Goal: Task Accomplishment & Management: Use online tool/utility

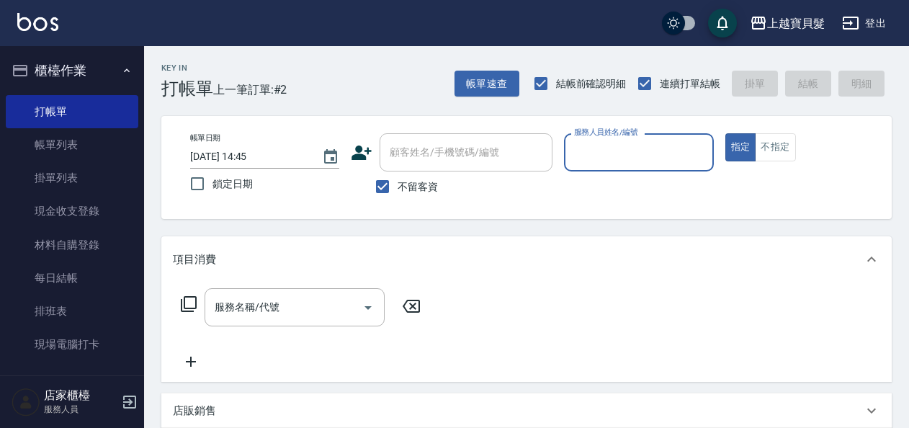
click at [617, 153] on input "服務人員姓名/編號" at bounding box center [639, 152] width 136 height 25
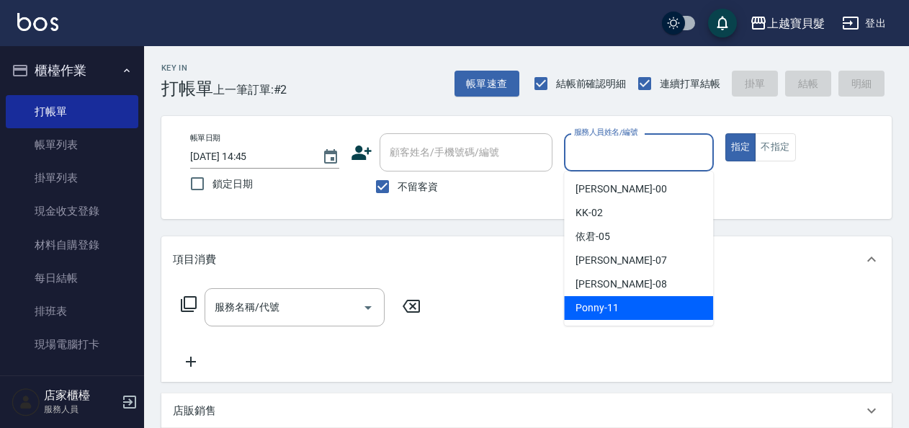
click at [591, 307] on span "Ponny -11" at bounding box center [597, 308] width 43 height 15
type input "Ponny-11"
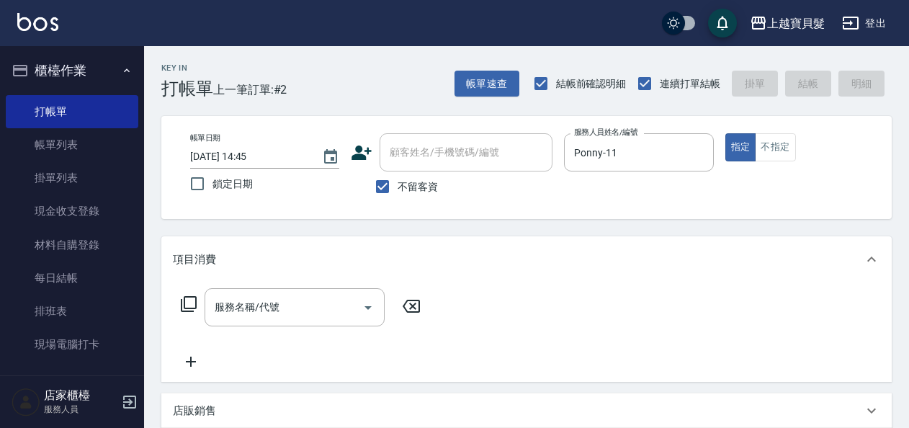
click at [183, 298] on icon at bounding box center [188, 303] width 17 height 17
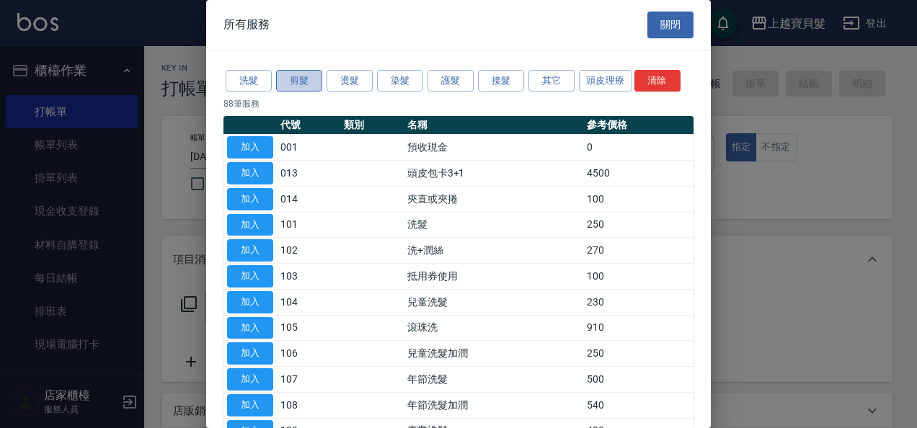
click at [285, 74] on button "剪髮" at bounding box center [299, 81] width 46 height 22
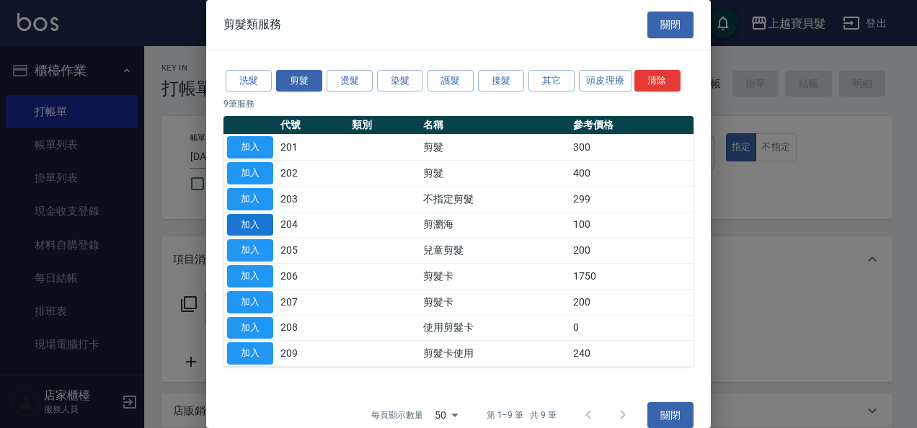
click at [251, 223] on button "加入" at bounding box center [250, 225] width 46 height 22
type input "剪瀏海(204)"
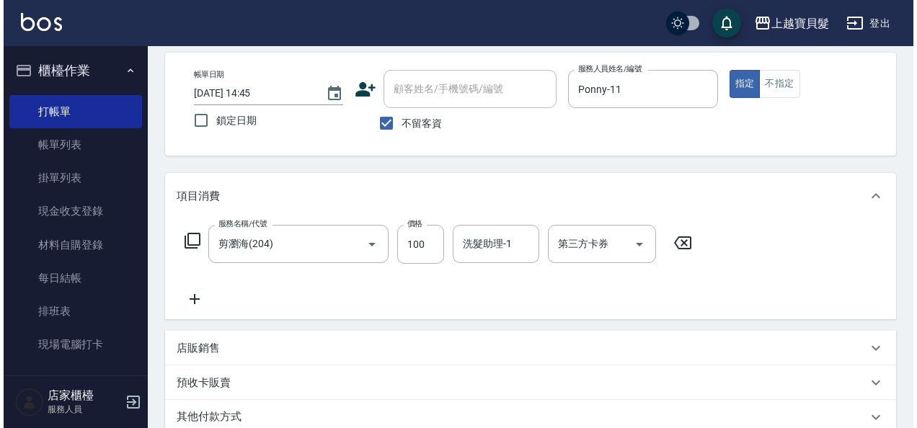
scroll to position [266, 0]
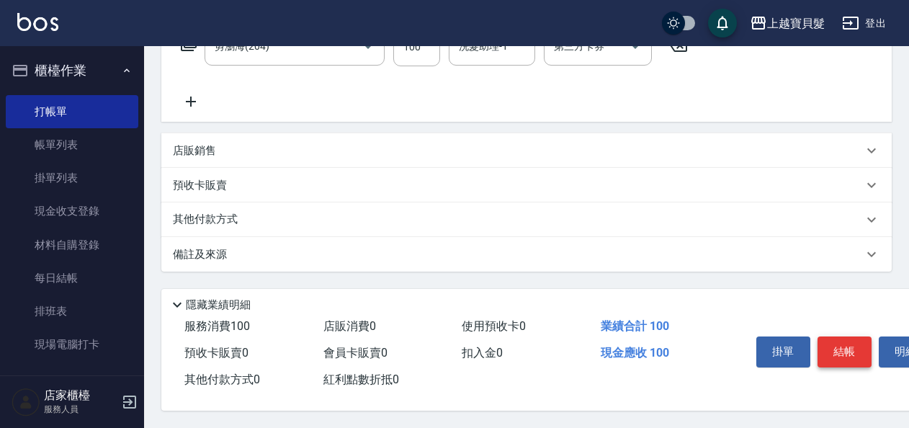
click at [839, 347] on button "結帳" at bounding box center [845, 352] width 54 height 30
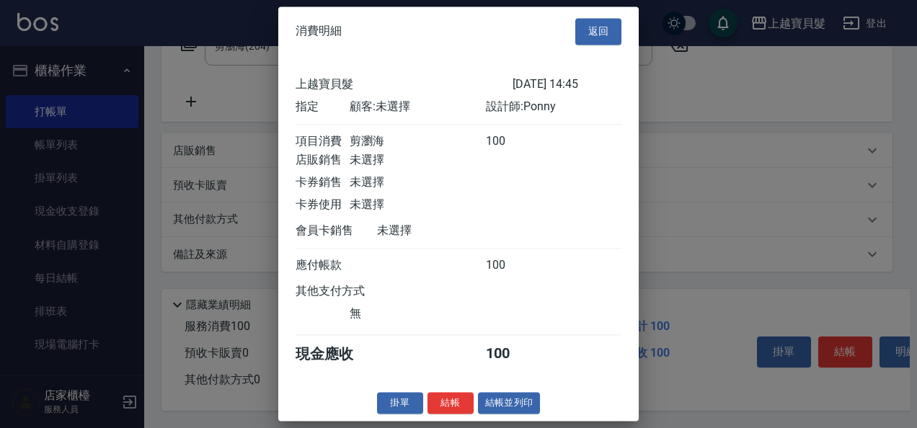
scroll to position [4, 0]
drag, startPoint x: 519, startPoint y: 411, endPoint x: 496, endPoint y: 401, distance: 25.5
click at [510, 405] on button "結帳並列印" at bounding box center [509, 403] width 63 height 22
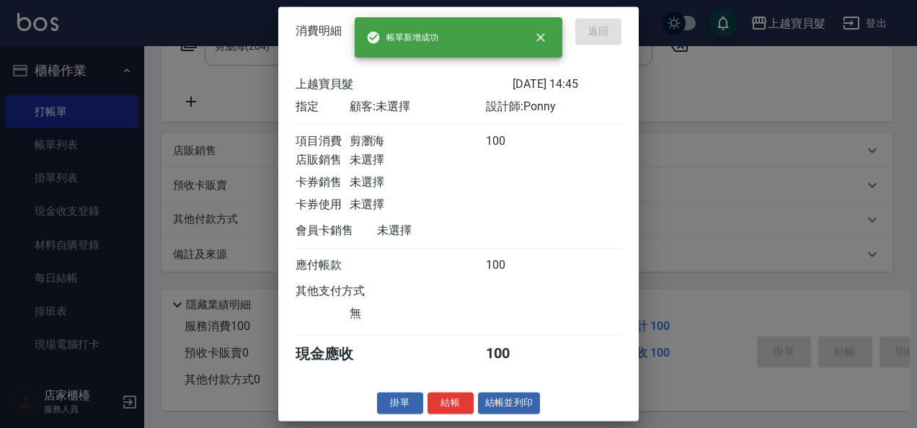
type input "[DATE] 17:24"
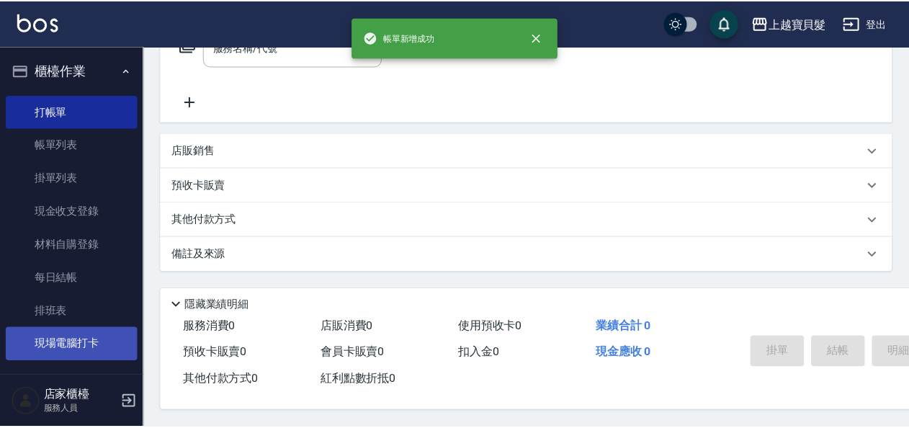
scroll to position [0, 0]
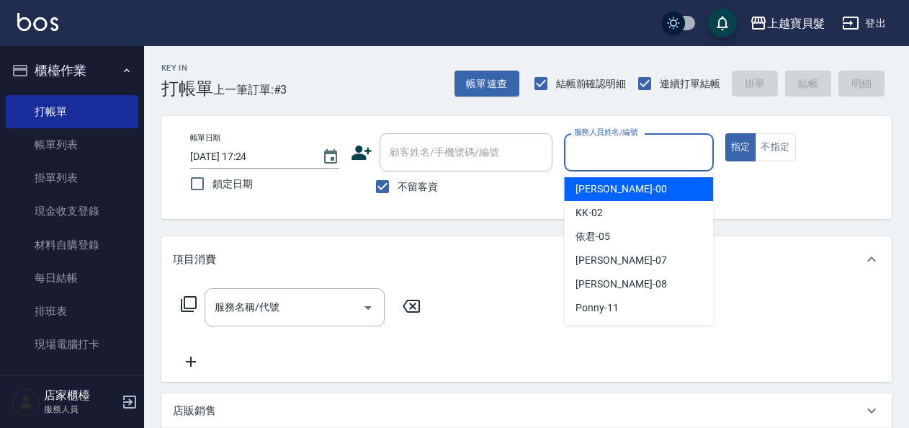
drag, startPoint x: 636, startPoint y: 147, endPoint x: 630, endPoint y: 255, distance: 108.3
click at [636, 154] on input "服務人員姓名/編號" at bounding box center [639, 152] width 136 height 25
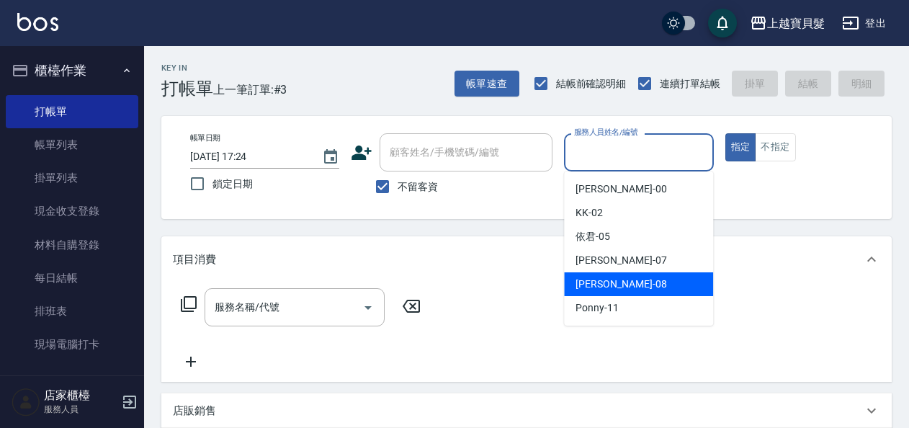
click at [634, 275] on div "[PERSON_NAME] -08" at bounding box center [638, 284] width 149 height 24
type input "[PERSON_NAME]-08"
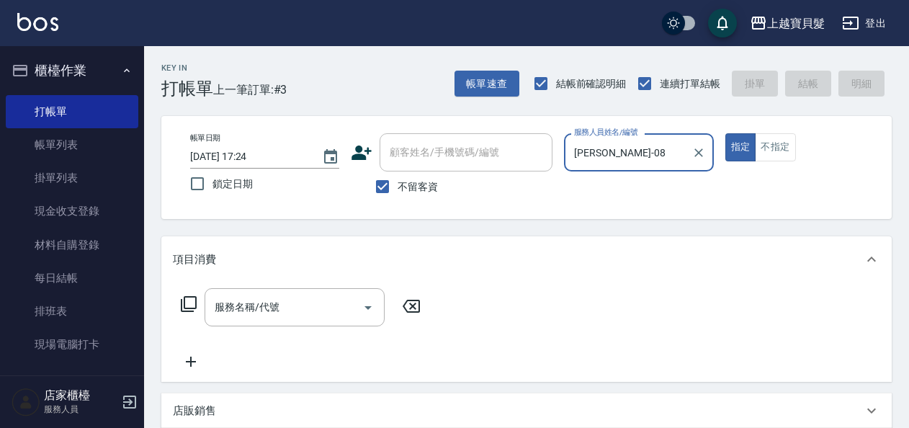
click at [194, 301] on icon at bounding box center [188, 303] width 17 height 17
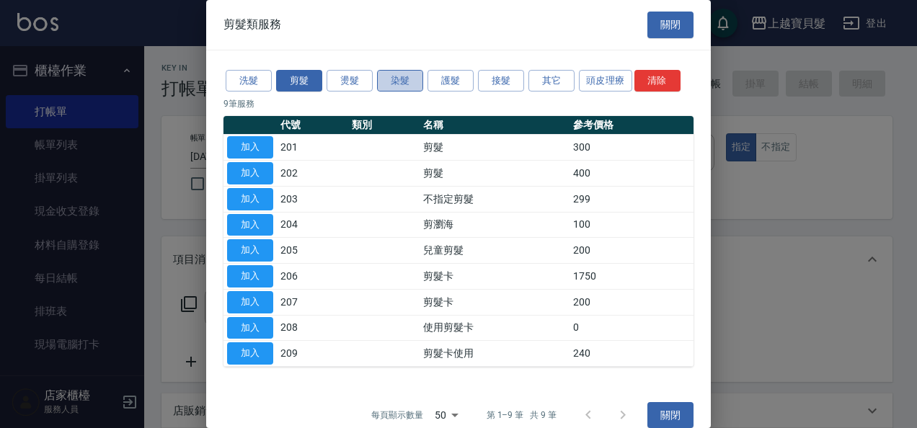
click at [392, 81] on button "染髮" at bounding box center [400, 81] width 46 height 22
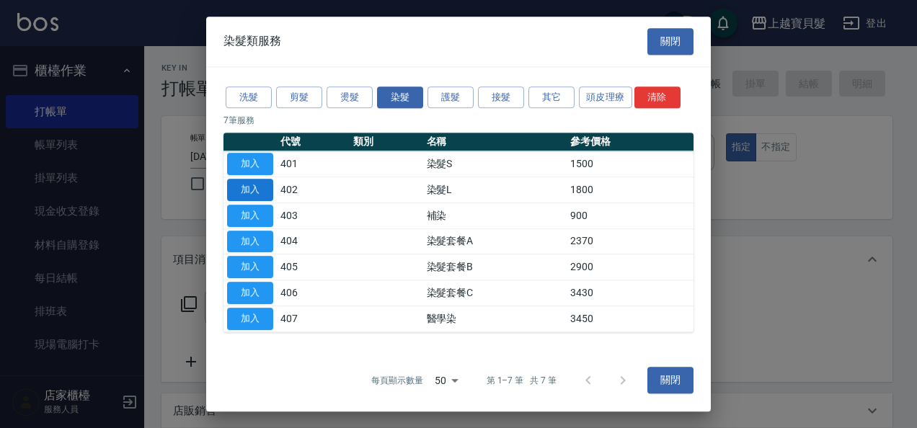
click at [248, 183] on button "加入" at bounding box center [250, 190] width 46 height 22
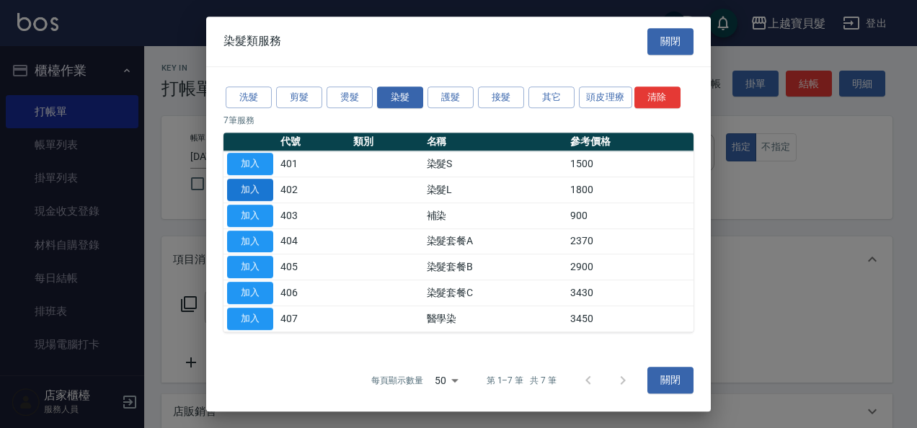
type input "染髮L(402)"
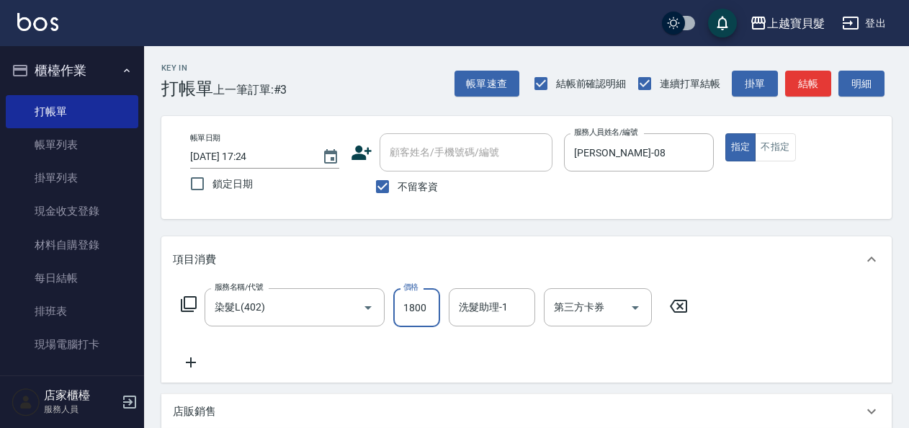
drag, startPoint x: 401, startPoint y: 308, endPoint x: 401, endPoint y: 299, distance: 9.4
click at [401, 308] on input "1800" at bounding box center [416, 307] width 47 height 39
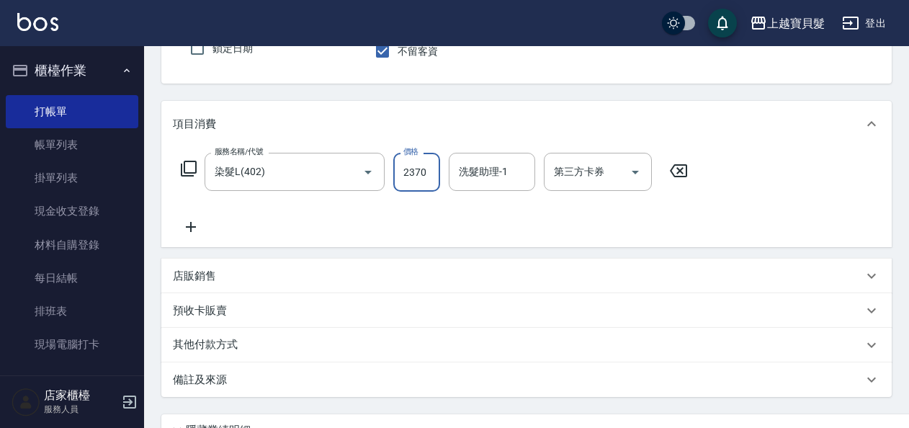
scroll to position [266, 0]
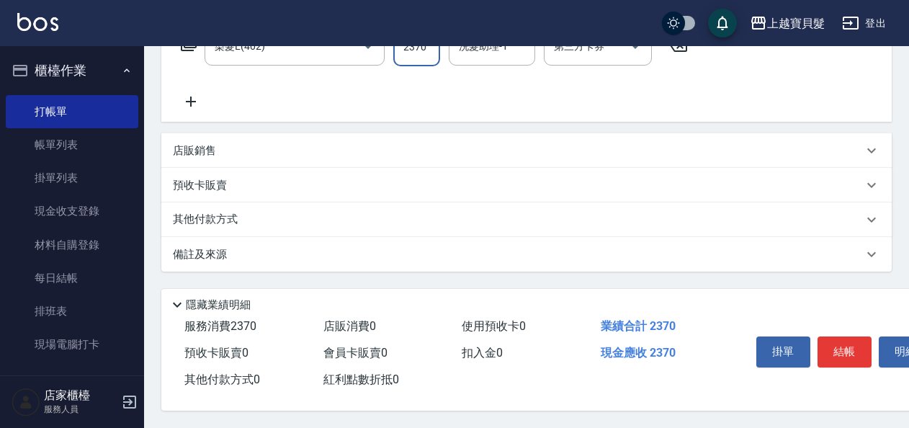
type input "2370"
click at [213, 212] on p "其他付款方式" at bounding box center [209, 220] width 72 height 16
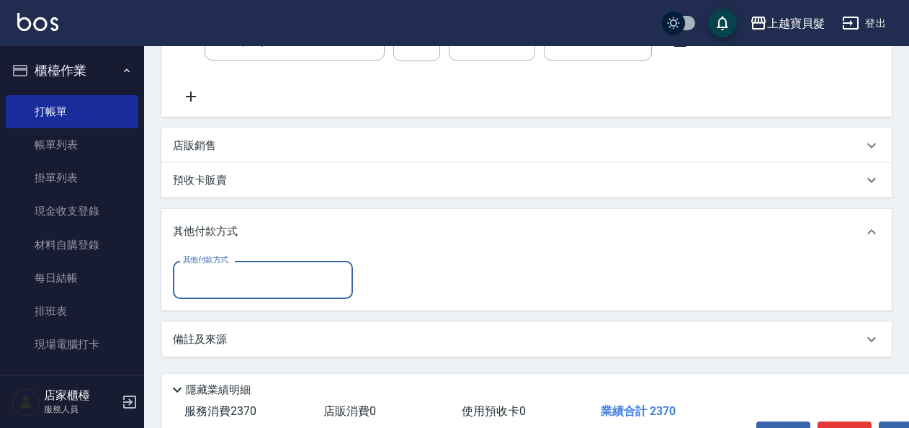
scroll to position [0, 0]
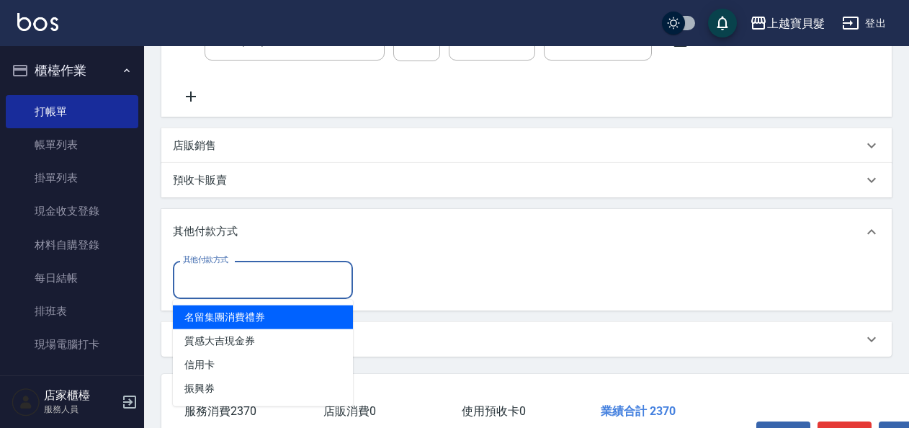
click at [325, 275] on input "其他付款方式" at bounding box center [262, 279] width 167 height 25
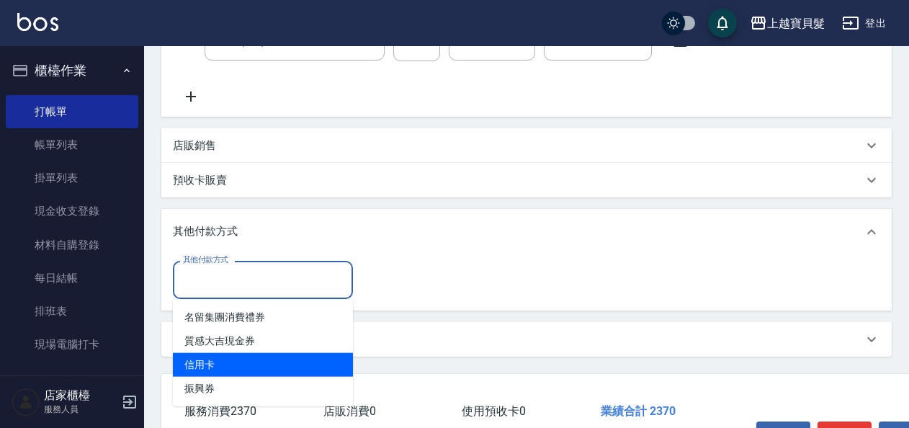
drag, startPoint x: 254, startPoint y: 360, endPoint x: 334, endPoint y: 332, distance: 84.8
click at [254, 360] on span "信用卡" at bounding box center [263, 365] width 180 height 24
type input "信用卡"
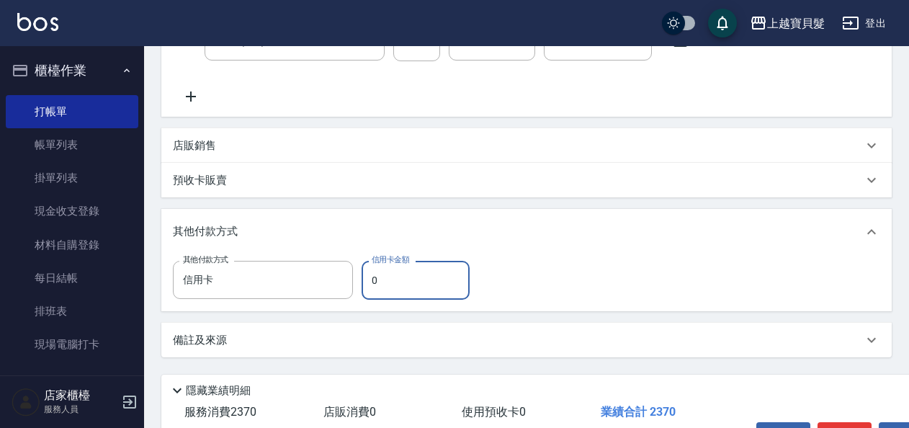
click at [366, 282] on input "0" at bounding box center [416, 280] width 108 height 39
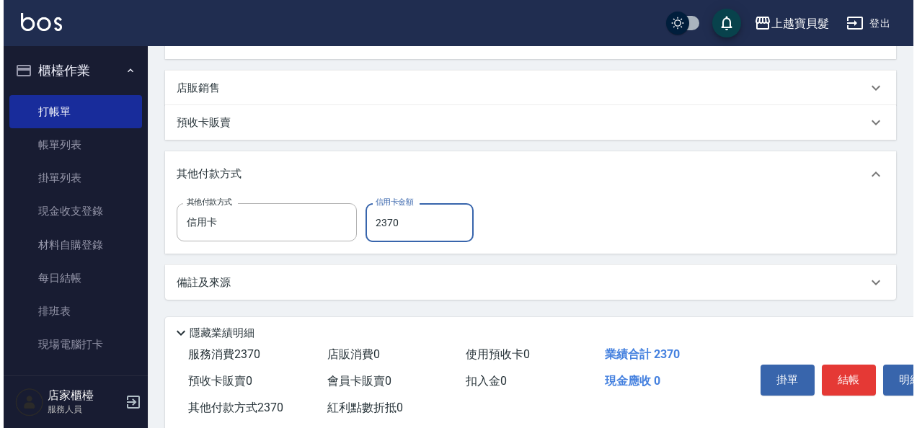
scroll to position [357, 0]
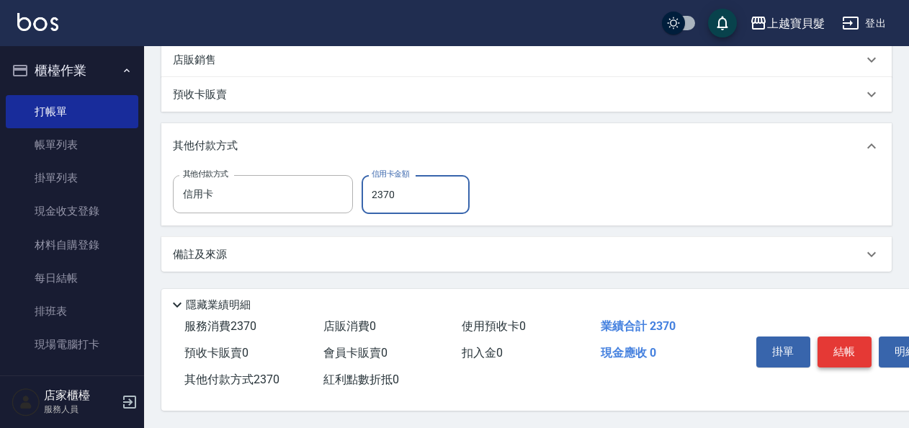
type input "2370"
click at [850, 349] on button "結帳" at bounding box center [845, 352] width 54 height 30
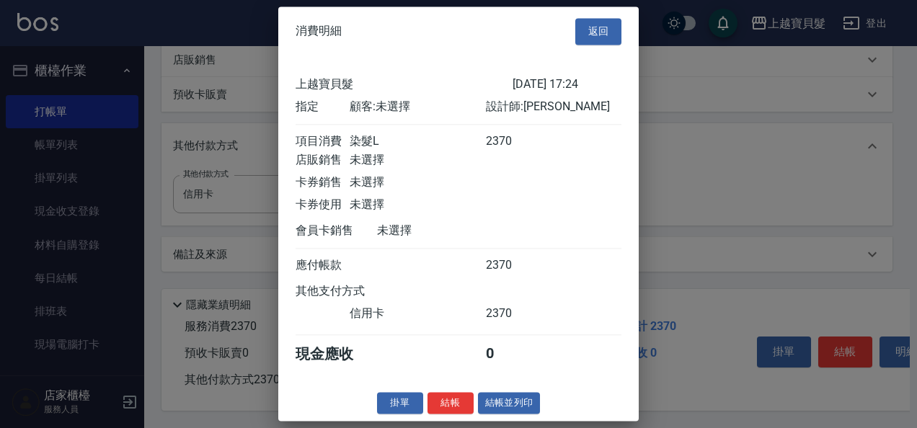
scroll to position [4, 0]
click at [515, 405] on button "結帳並列印" at bounding box center [509, 403] width 63 height 22
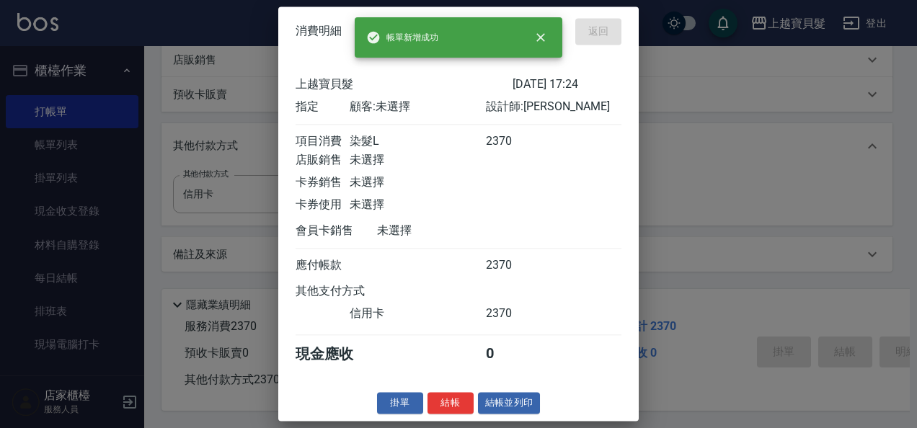
type input "[DATE] 17:25"
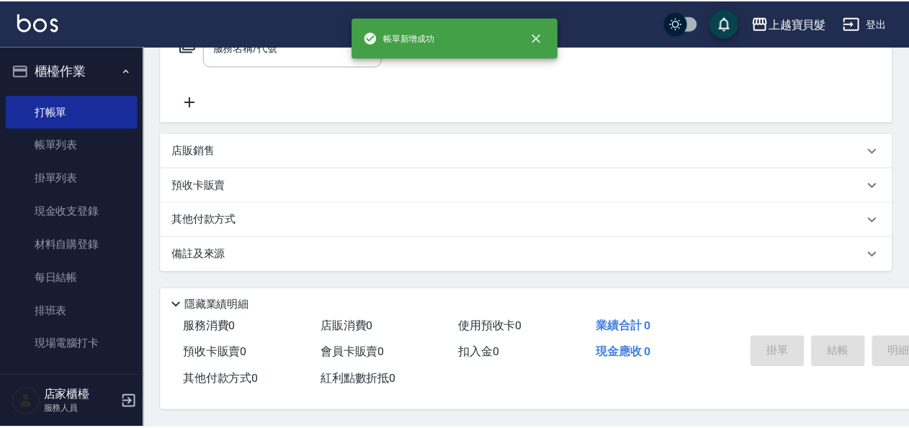
scroll to position [0, 0]
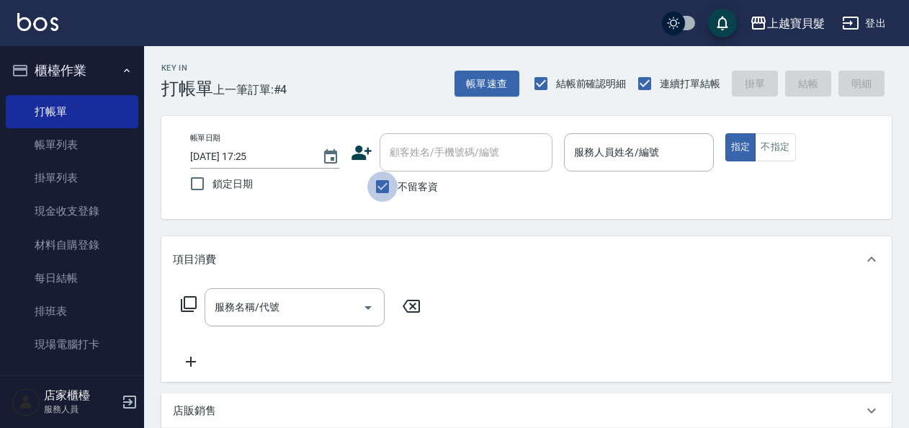
click at [382, 182] on input "不留客資" at bounding box center [383, 187] width 30 height 30
checkbox input "false"
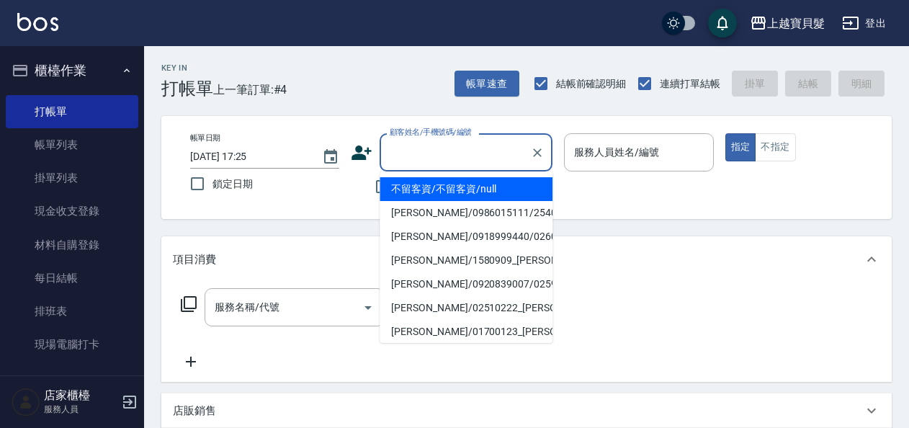
click at [436, 152] on input "顧客姓名/手機號碼/編號" at bounding box center [455, 152] width 138 height 25
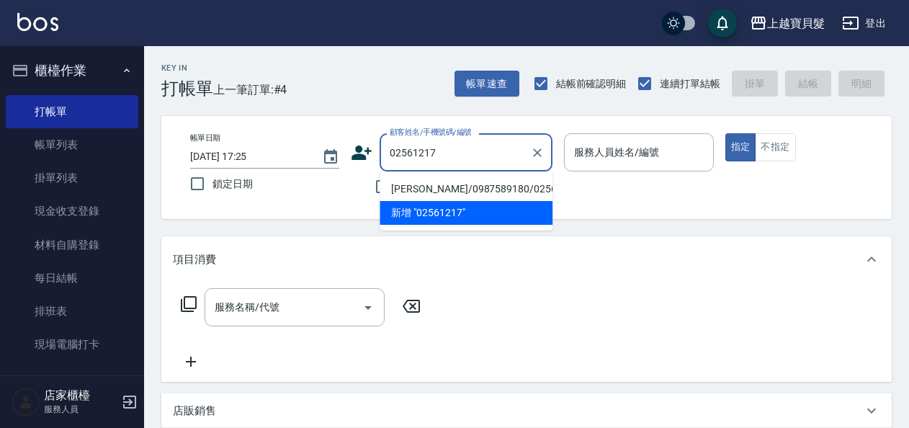
click at [434, 191] on li "[PERSON_NAME]/0987589180/02561217" at bounding box center [466, 189] width 173 height 24
type input "[PERSON_NAME]/0987589180/02561217"
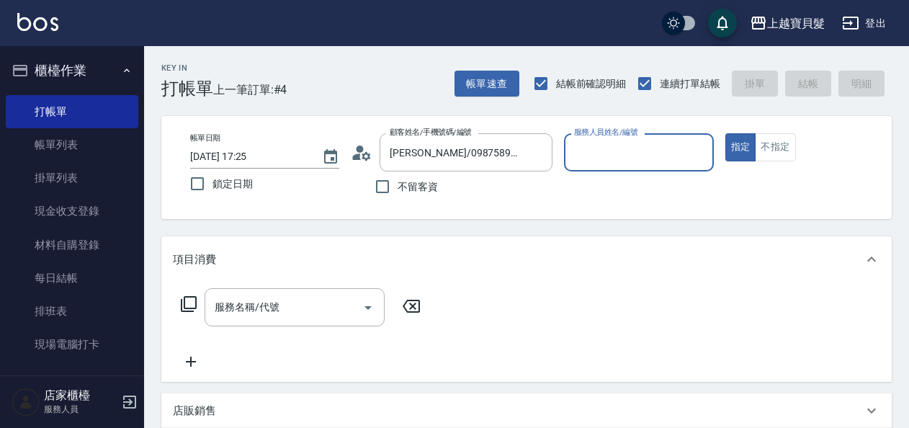
type input "[PERSON_NAME]-08"
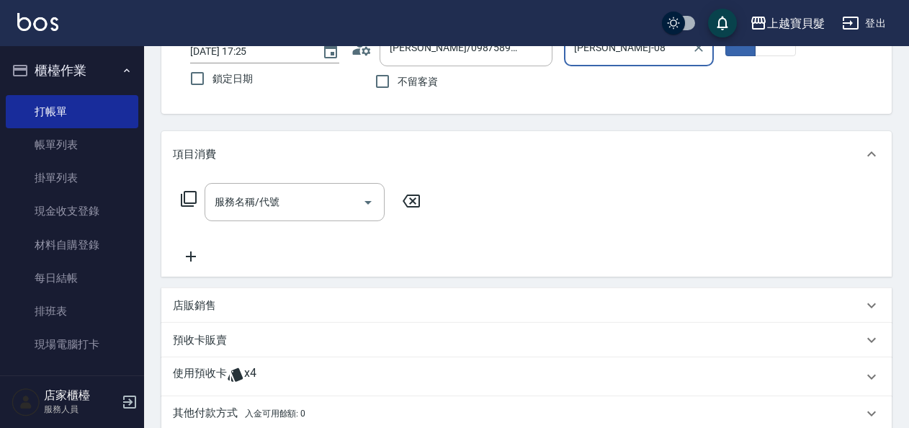
scroll to position [288, 0]
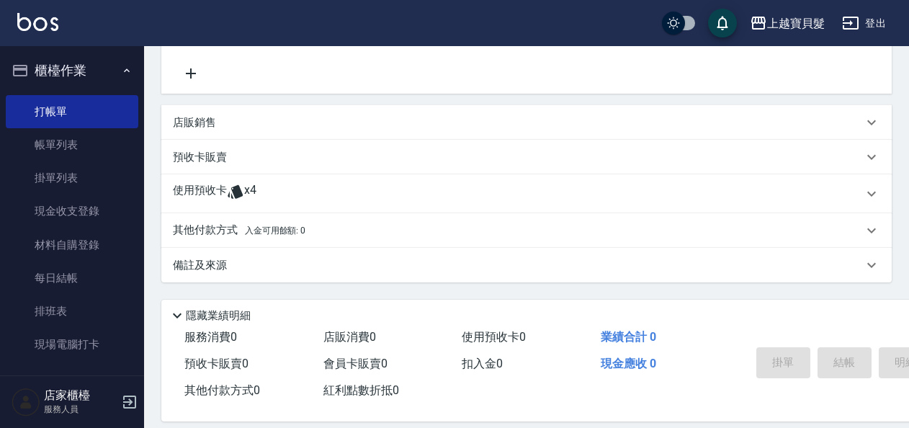
click at [238, 188] on icon at bounding box center [235, 192] width 15 height 14
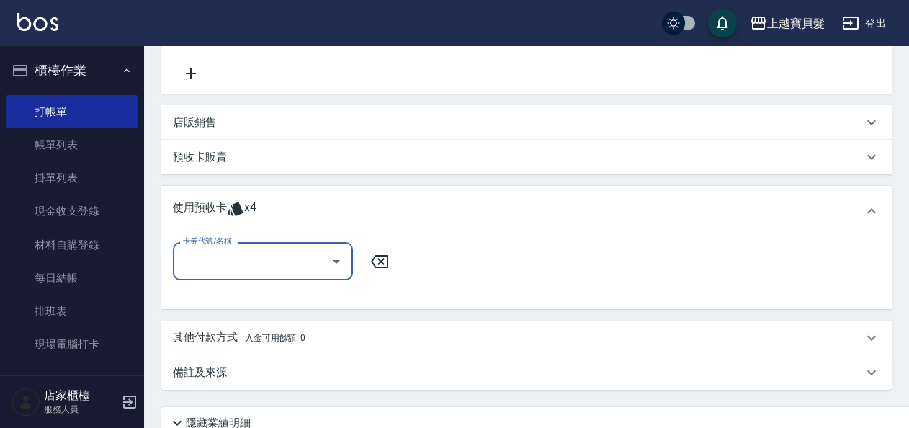
scroll to position [0, 0]
drag, startPoint x: 337, startPoint y: 256, endPoint x: 335, endPoint y: 275, distance: 18.9
click at [337, 259] on icon "Open" at bounding box center [336, 261] width 17 height 17
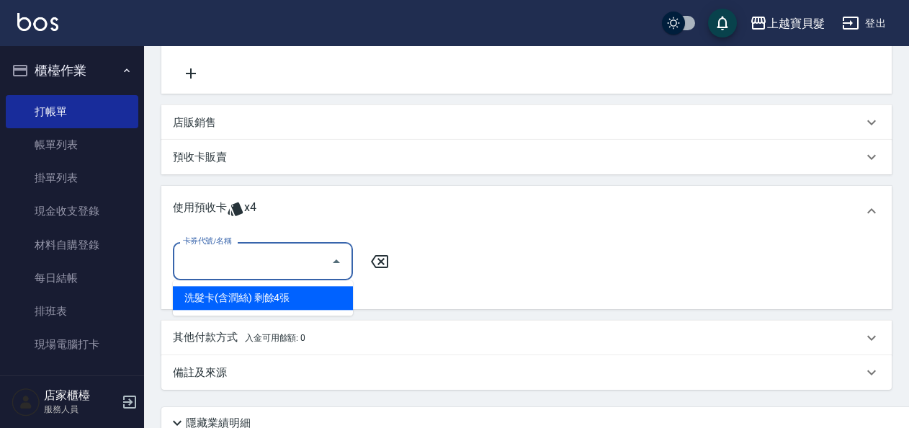
click at [334, 293] on div "洗髮卡(含潤絲) 剩餘4張" at bounding box center [263, 298] width 180 height 24
type input "洗髮卡(含潤絲)"
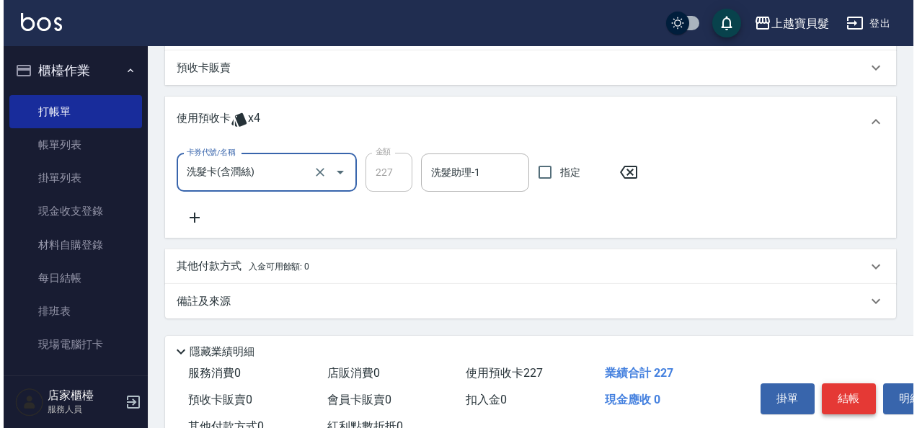
scroll to position [430, 0]
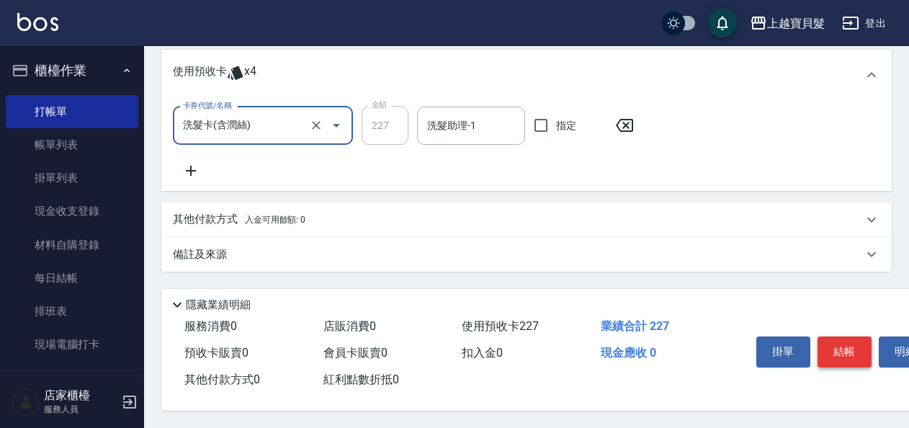
click at [848, 351] on button "結帳" at bounding box center [845, 352] width 54 height 30
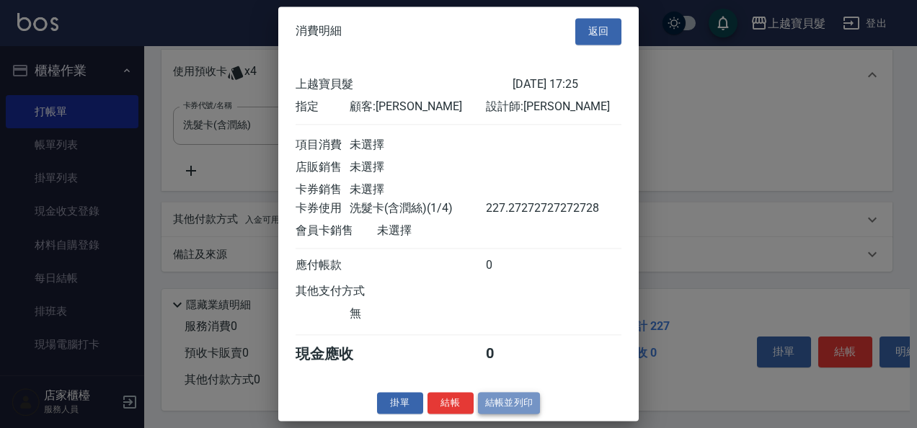
click at [493, 414] on button "結帳並列印" at bounding box center [509, 403] width 63 height 22
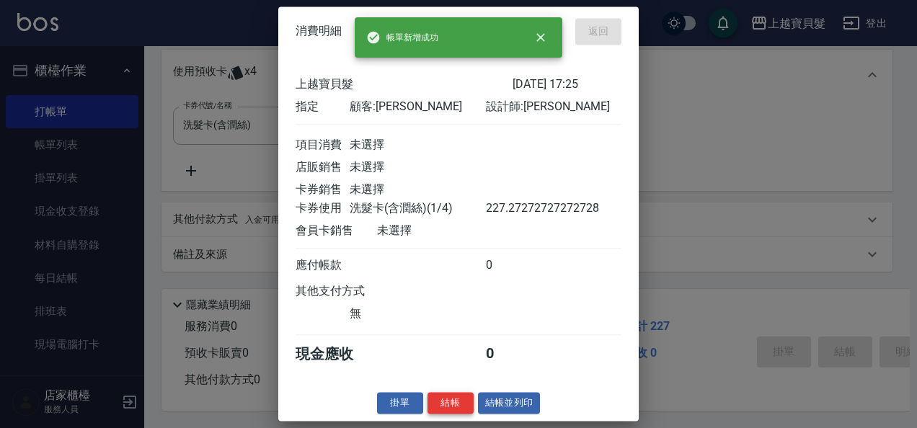
type input "[DATE] 17:26"
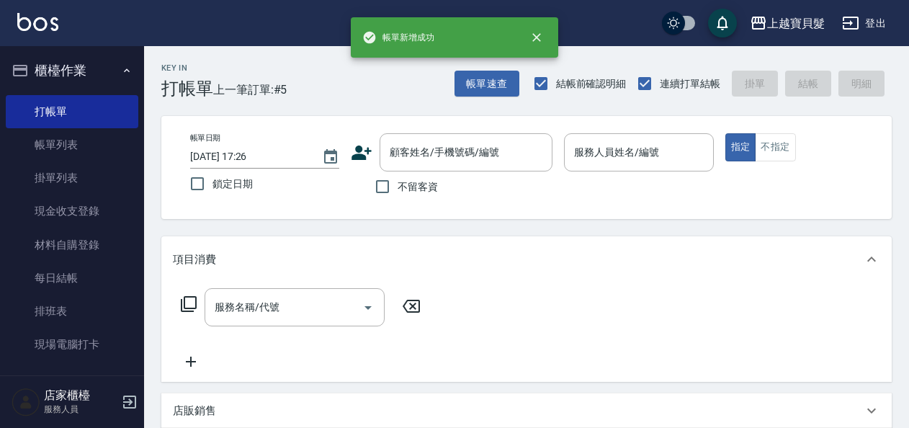
scroll to position [0, 0]
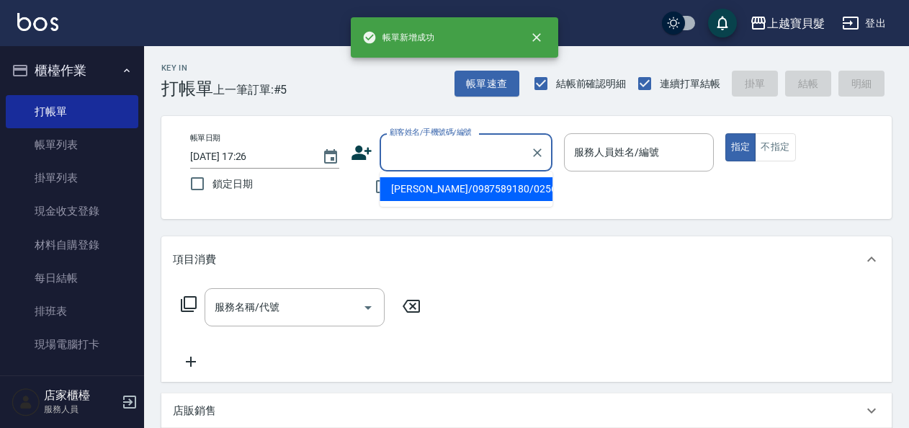
click at [430, 147] on input "顧客姓名/手機號碼/編號" at bounding box center [455, 152] width 138 height 25
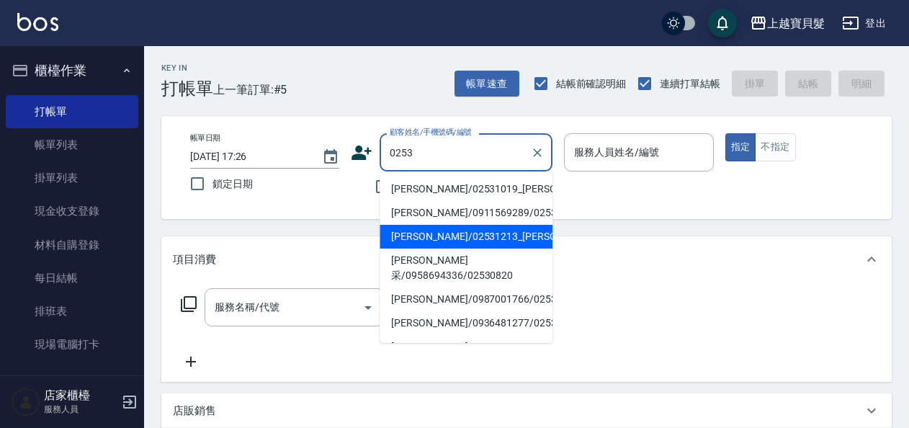
drag, startPoint x: 448, startPoint y: 258, endPoint x: 414, endPoint y: 259, distance: 33.2
click at [445, 249] on li "[PERSON_NAME]/02531213_[PERSON_NAME]/02531213" at bounding box center [466, 237] width 173 height 24
type input "[PERSON_NAME]/02531213_[PERSON_NAME]/02531213"
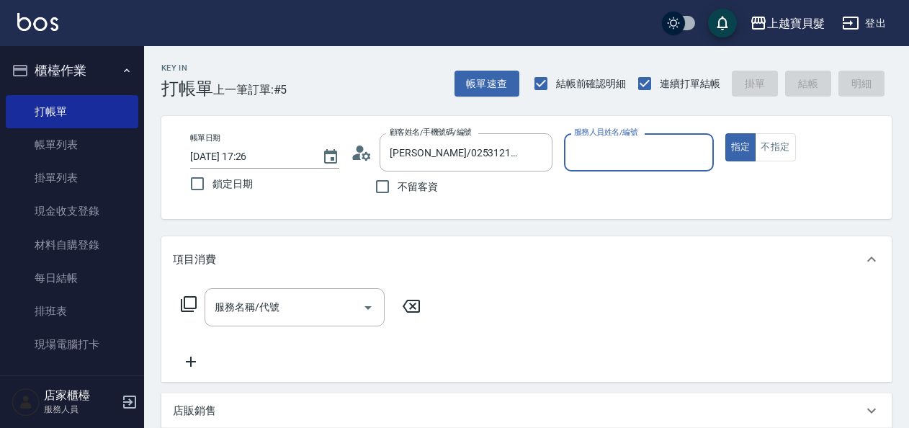
type input "[PERSON_NAME]-08"
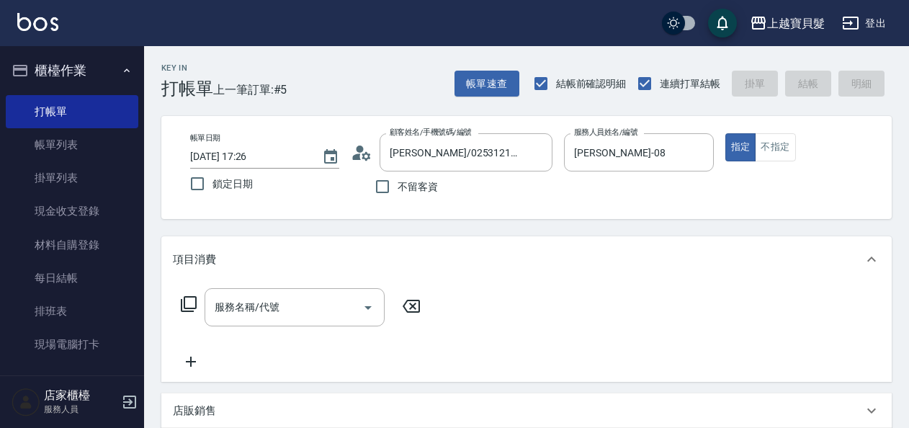
click at [187, 303] on icon at bounding box center [188, 303] width 17 height 17
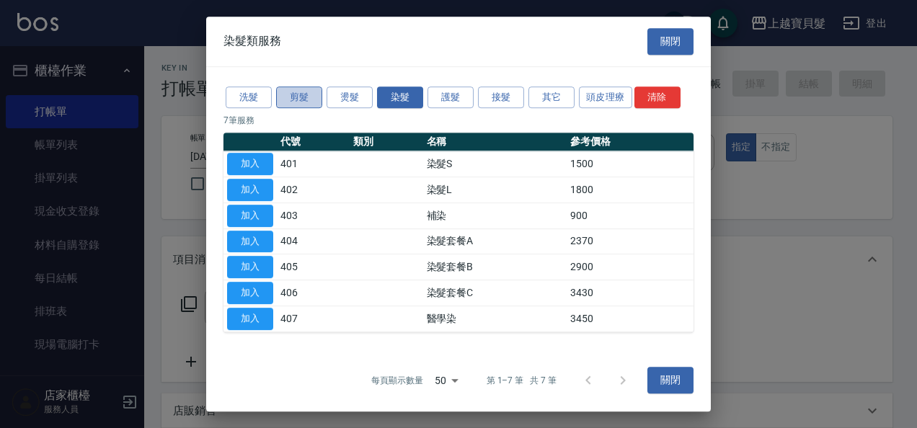
click at [298, 93] on button "剪髮" at bounding box center [299, 97] width 46 height 22
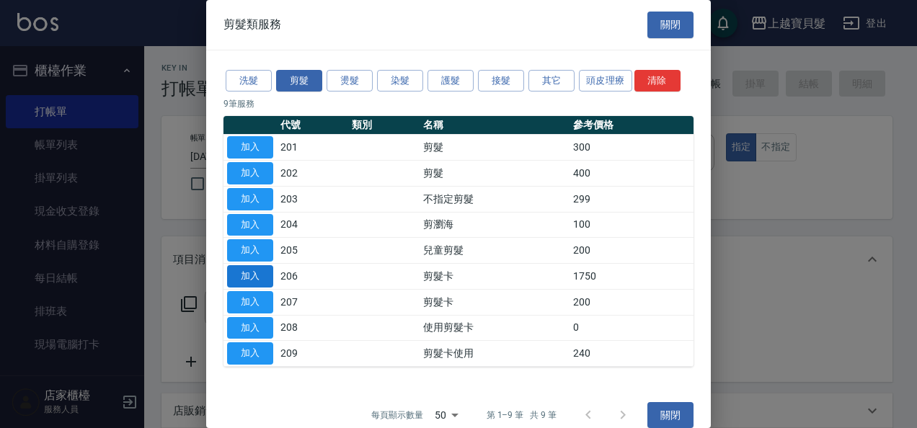
click at [248, 273] on button "加入" at bounding box center [250, 276] width 46 height 22
type input "剪髮卡(206)"
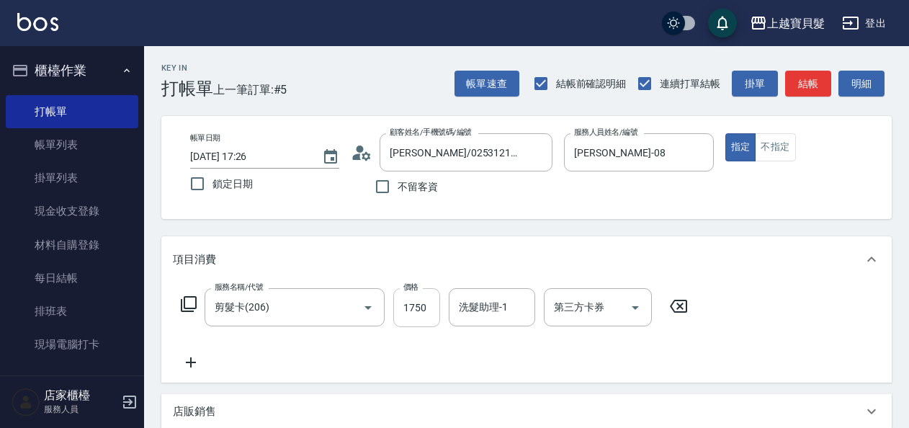
click at [396, 305] on input "1750" at bounding box center [416, 307] width 47 height 39
type input "2000"
click at [189, 299] on icon at bounding box center [188, 303] width 17 height 17
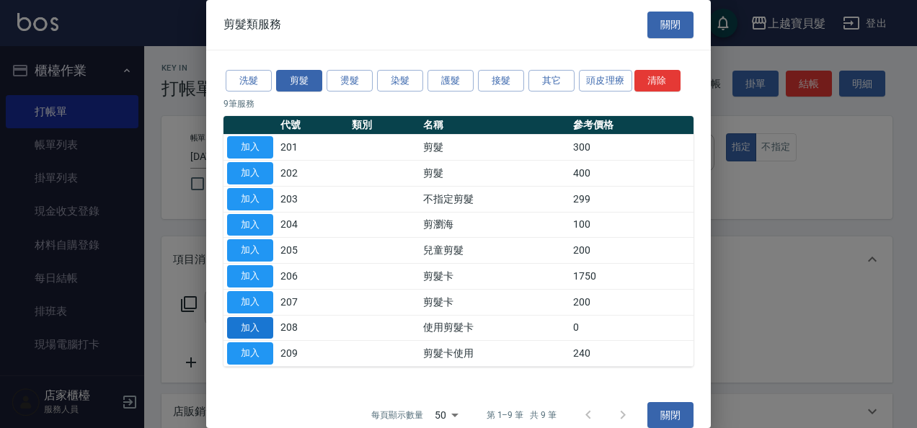
click at [267, 321] on button "加入" at bounding box center [250, 328] width 46 height 22
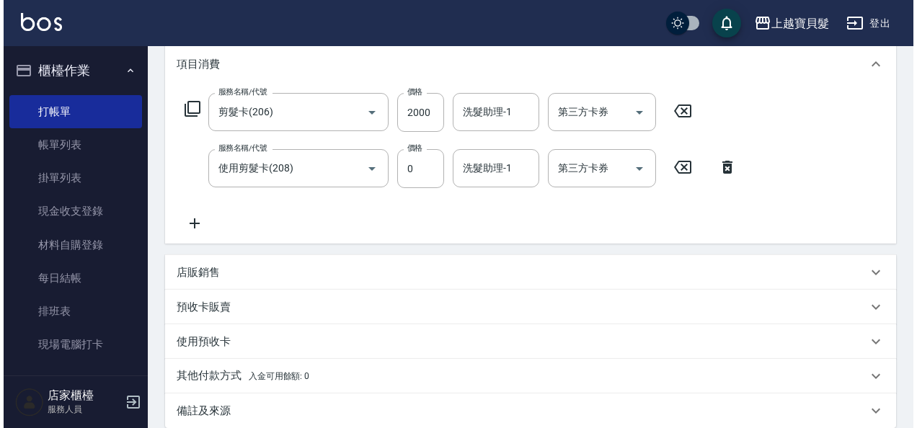
scroll to position [357, 0]
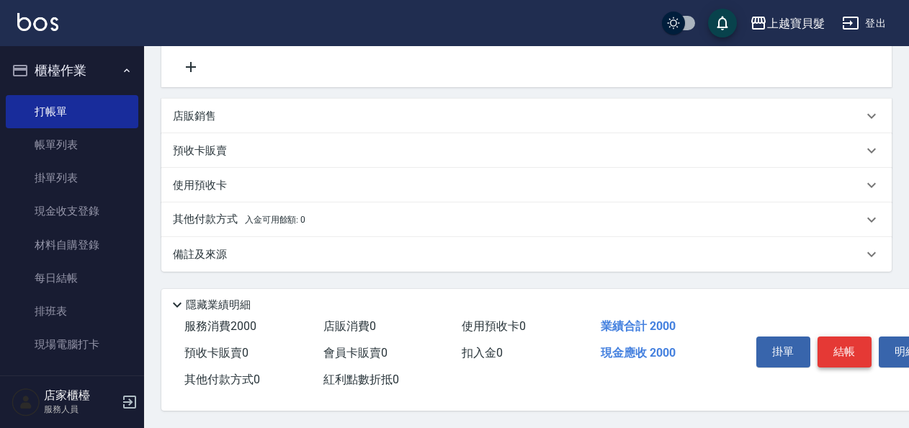
click at [842, 350] on button "結帳" at bounding box center [845, 352] width 54 height 30
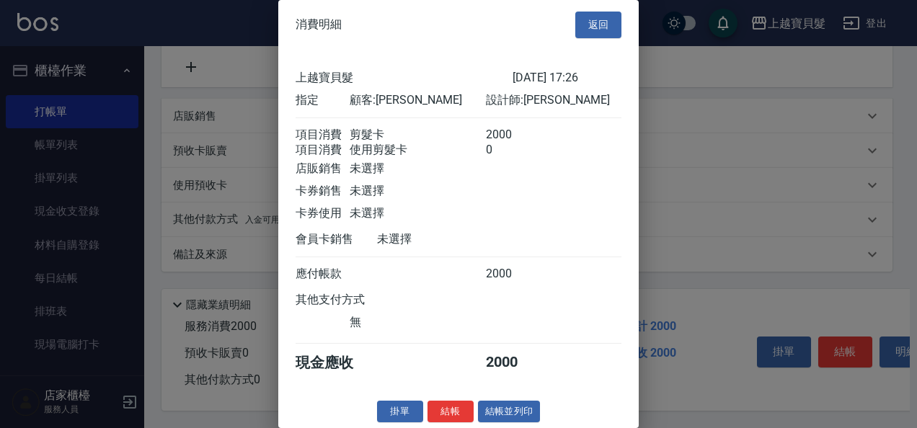
scroll to position [20, 0]
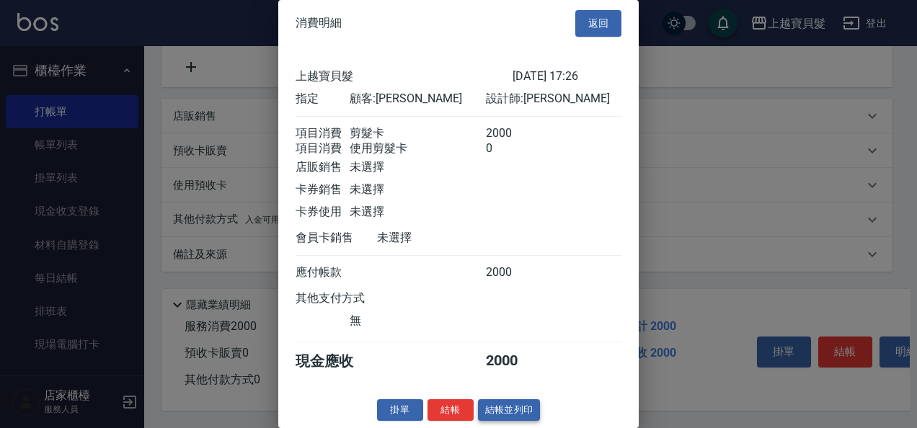
click at [497, 415] on button "結帳並列印" at bounding box center [509, 410] width 63 height 22
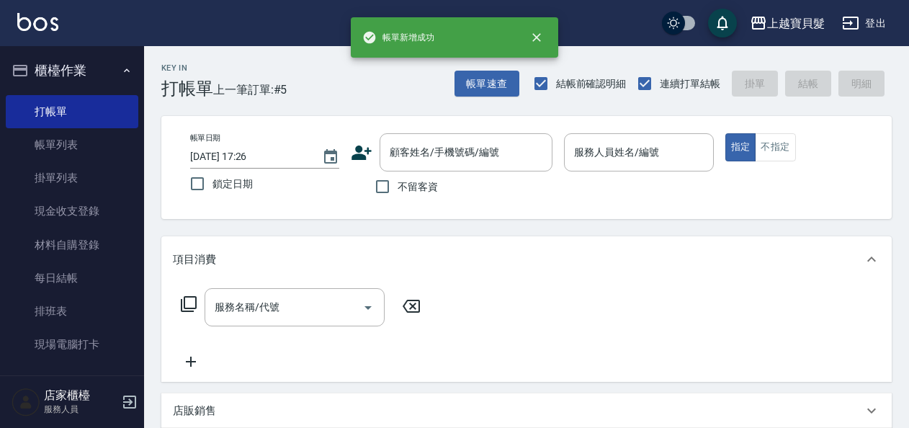
scroll to position [0, 0]
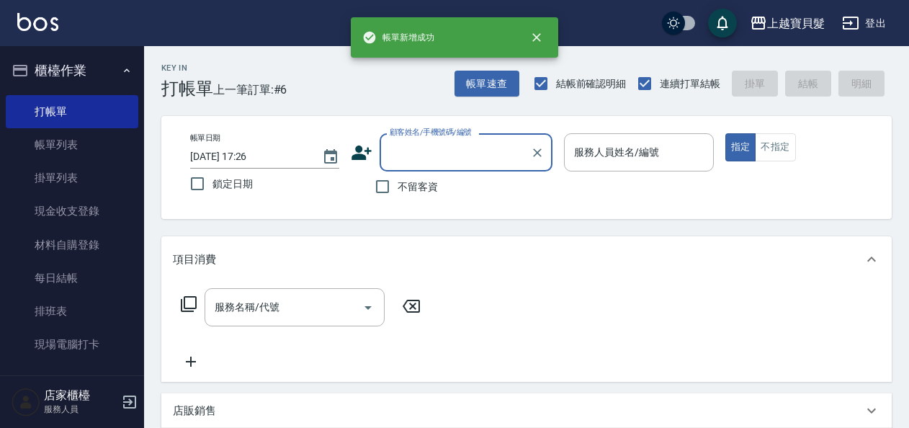
click at [441, 147] on input "顧客姓名/手機號碼/編號" at bounding box center [455, 152] width 138 height 25
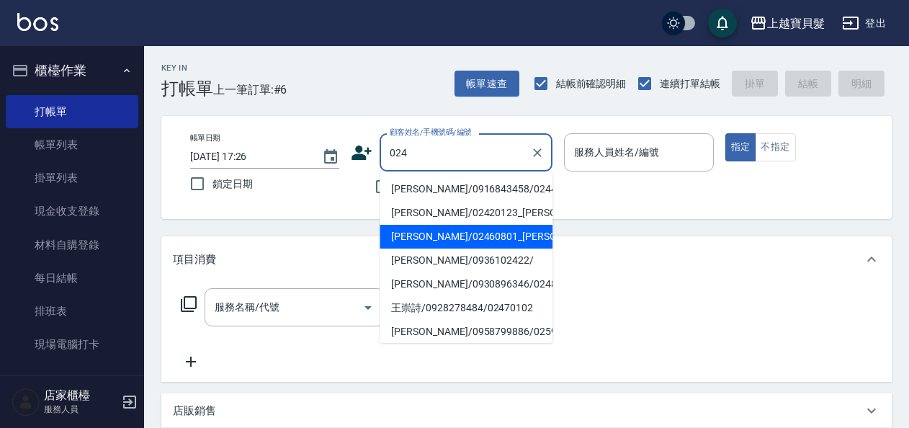
click at [439, 249] on li "[PERSON_NAME]/02460801_[PERSON_NAME]/02460801" at bounding box center [466, 237] width 173 height 24
type input "[PERSON_NAME]/02460801_[PERSON_NAME]/02460801"
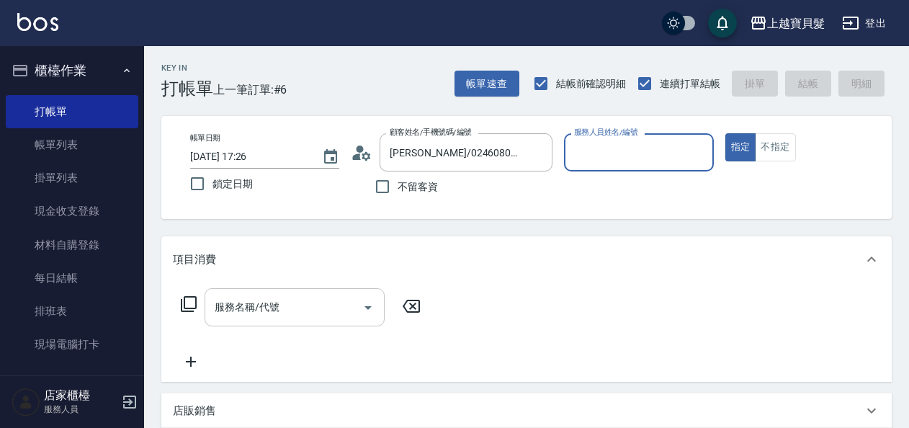
type input "[PERSON_NAME]-08"
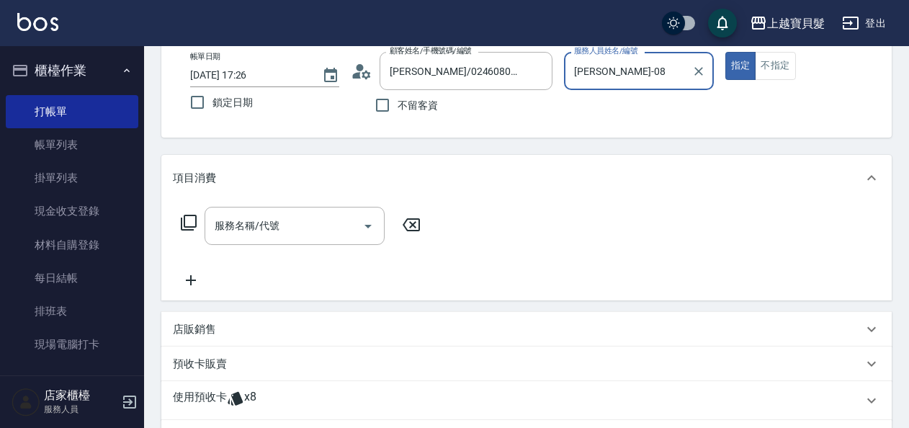
scroll to position [216, 0]
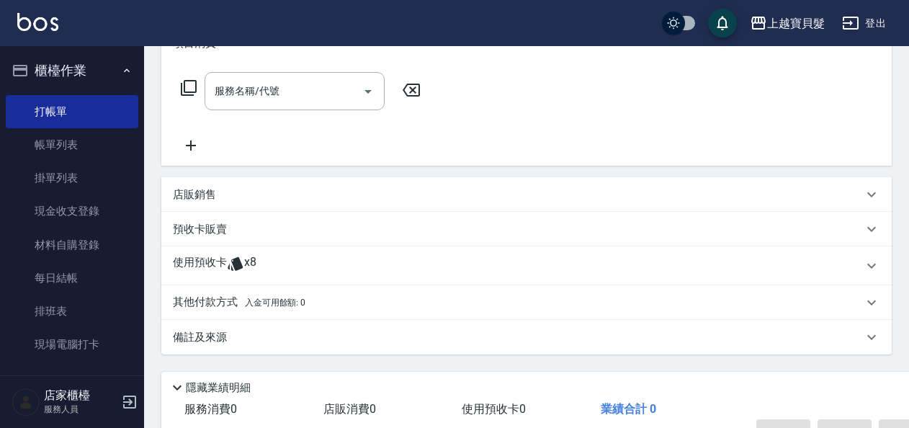
click at [231, 265] on icon at bounding box center [235, 263] width 17 height 17
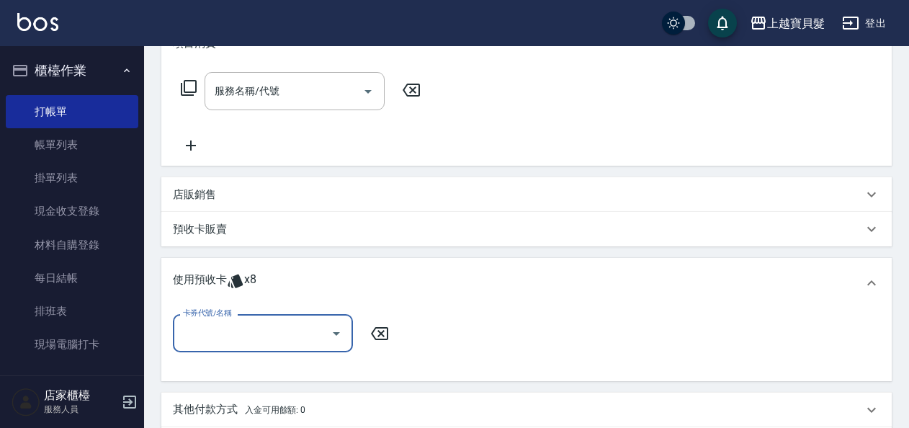
scroll to position [0, 0]
click at [334, 339] on icon "Open" at bounding box center [336, 333] width 17 height 17
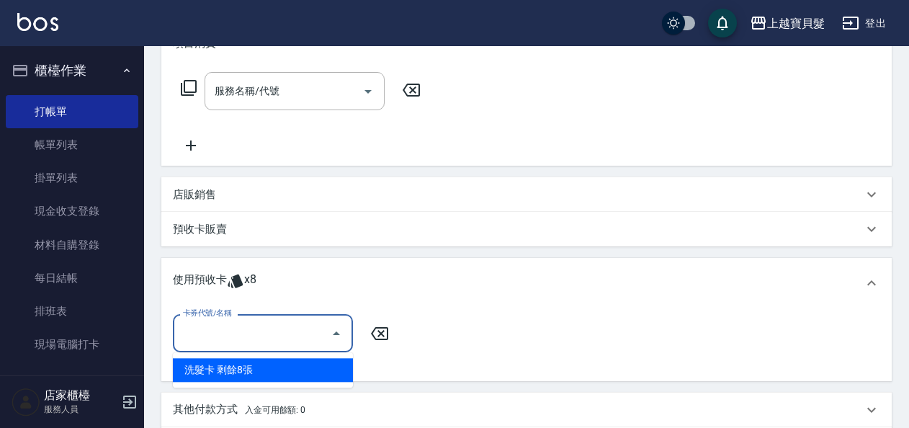
click at [334, 368] on div "洗髮卡 剩餘8張" at bounding box center [263, 370] width 180 height 24
type input "洗髮卡"
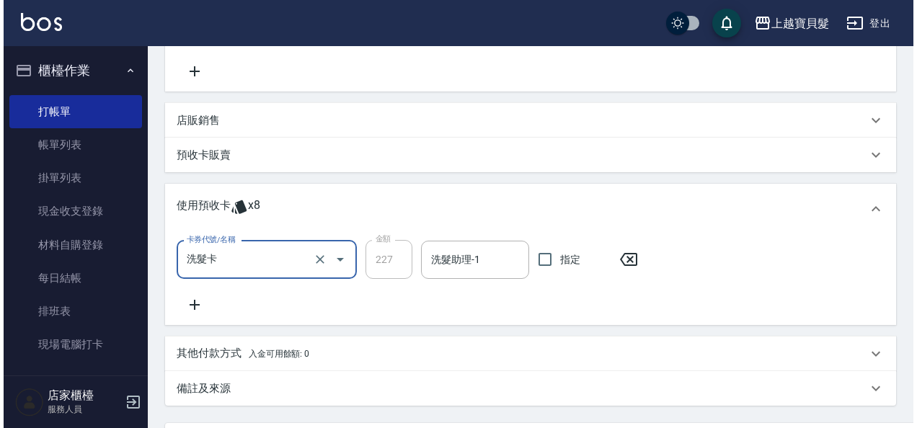
scroll to position [430, 0]
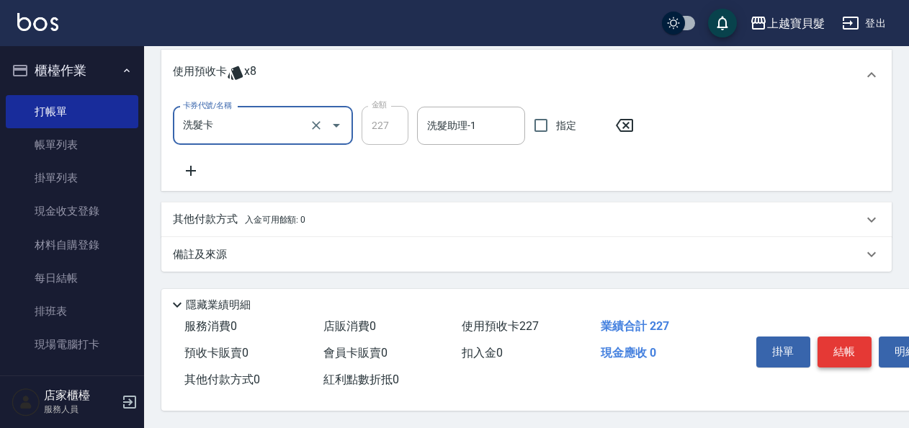
click at [842, 342] on button "結帳" at bounding box center [845, 352] width 54 height 30
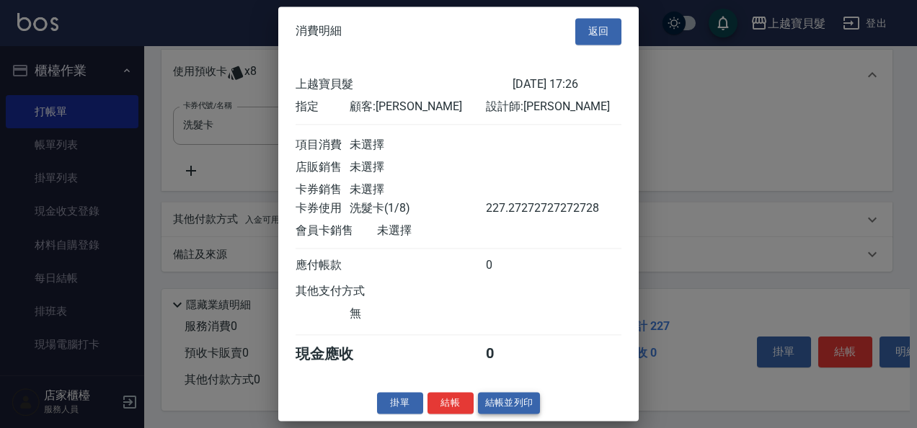
click at [503, 406] on button "結帳並列印" at bounding box center [509, 403] width 63 height 22
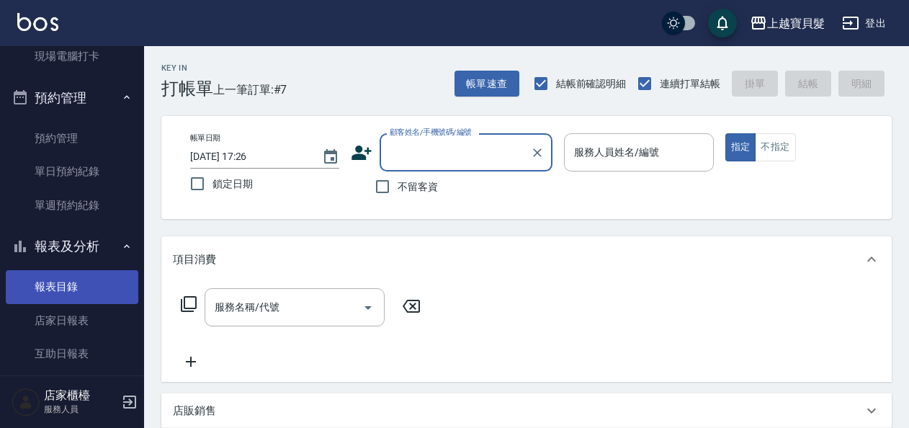
scroll to position [432, 0]
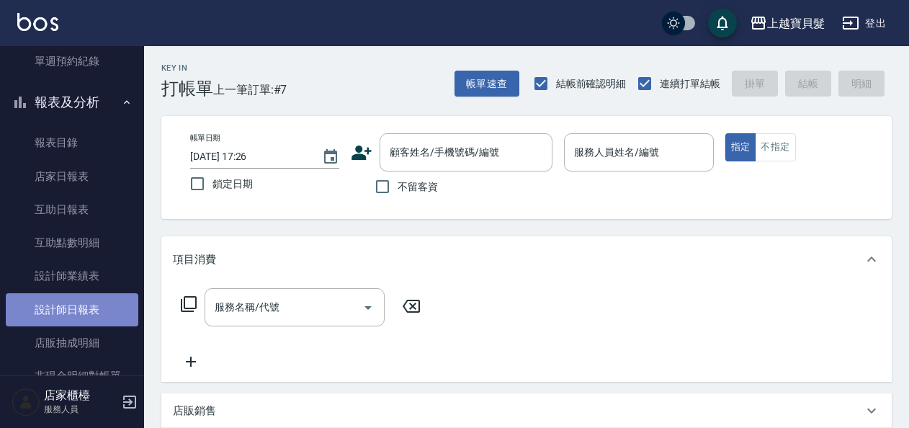
click at [72, 311] on link "設計師日報表" at bounding box center [72, 309] width 133 height 33
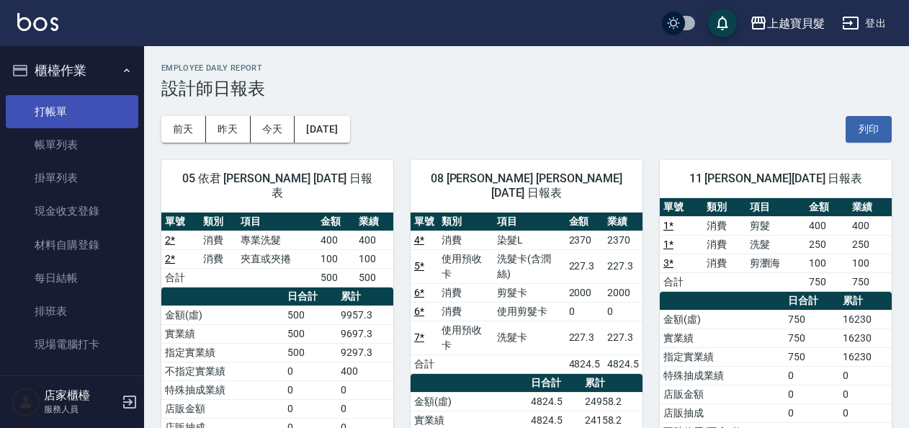
click at [55, 107] on link "打帳單" at bounding box center [72, 111] width 133 height 33
